Goal: Find specific page/section: Find specific page/section

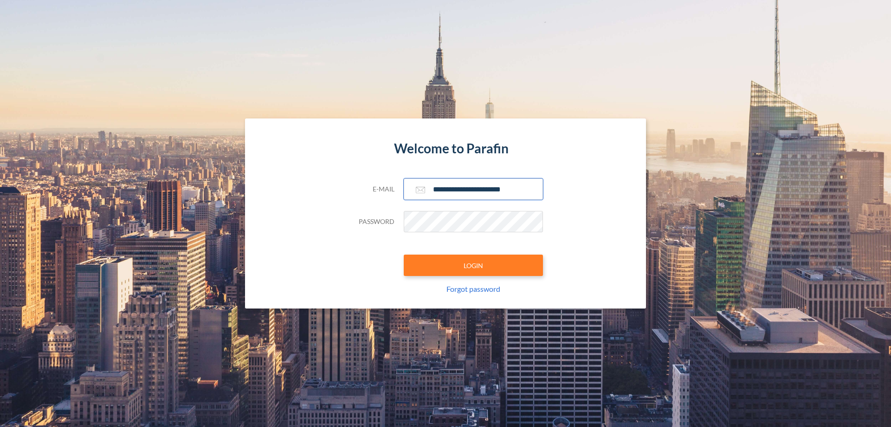
type input "**********"
click at [474, 265] on button "LOGIN" at bounding box center [473, 264] width 139 height 21
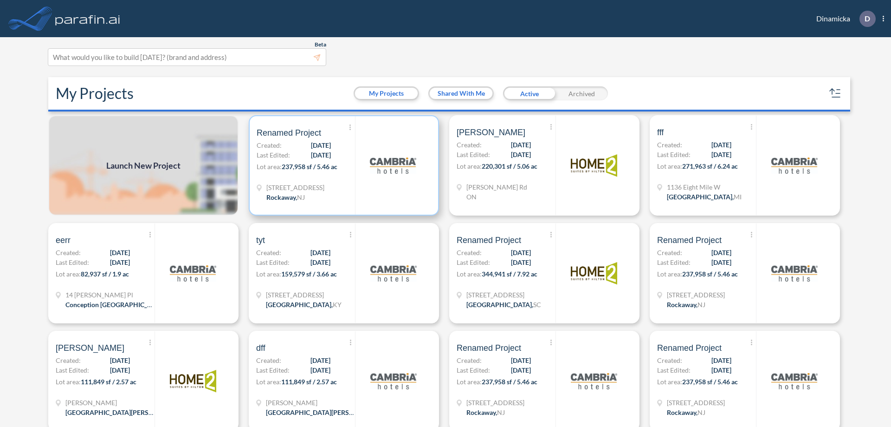
scroll to position [2, 0]
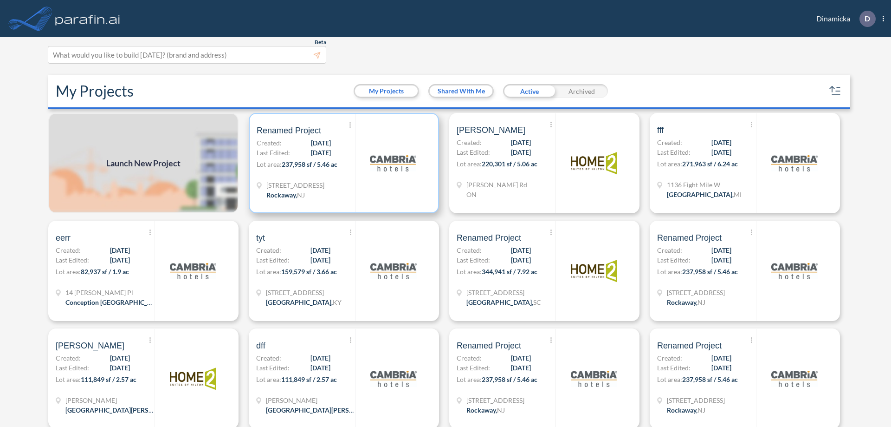
click at [342, 163] on p "Lot area: 237,958 sf / 5.46 ac" at bounding box center [306, 165] width 98 height 13
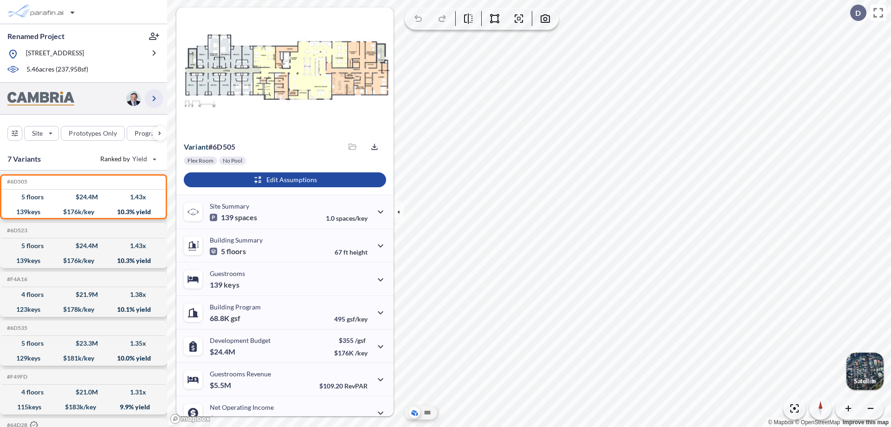
click at [154, 98] on icon "button" at bounding box center [154, 98] width 11 height 11
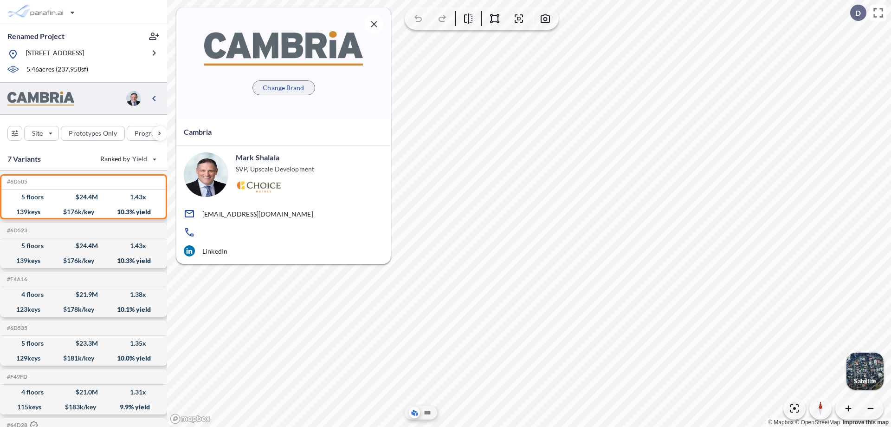
click at [284, 87] on p "Change Brand" at bounding box center [283, 87] width 41 height 9
